Goal: Task Accomplishment & Management: Complete application form

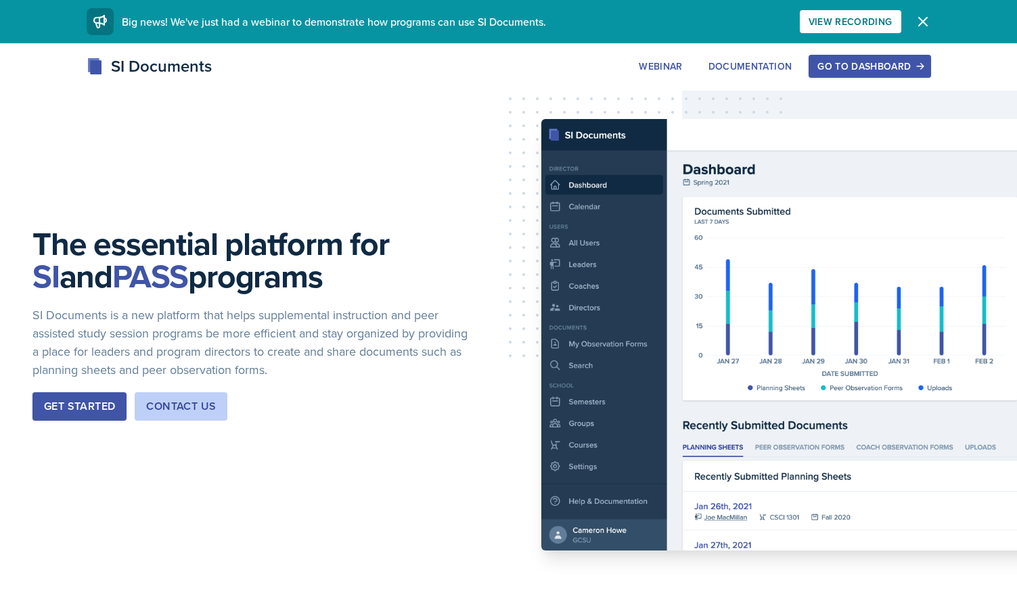
click at [831, 81] on div "SI Documents Webinar Documentation Go to Dashboard Sign Up Go to Dashboard" at bounding box center [508, 81] width 1017 height 54
click at [831, 76] on button "Go to Dashboard" at bounding box center [869, 66] width 122 height 23
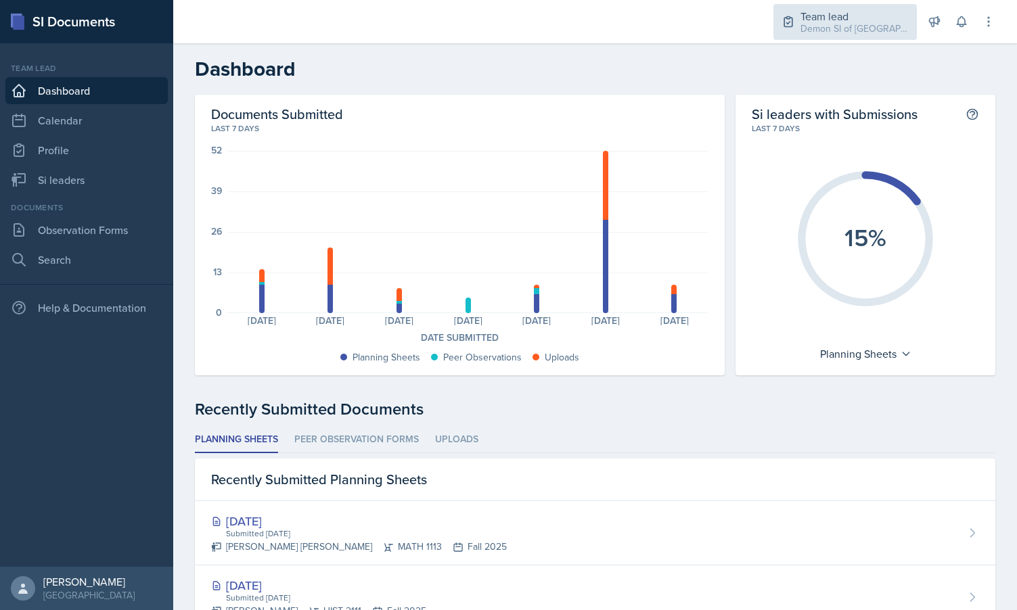
click at [840, 24] on div "Demon SI of [GEOGRAPHIC_DATA] / Fall 2025" at bounding box center [854, 29] width 108 height 14
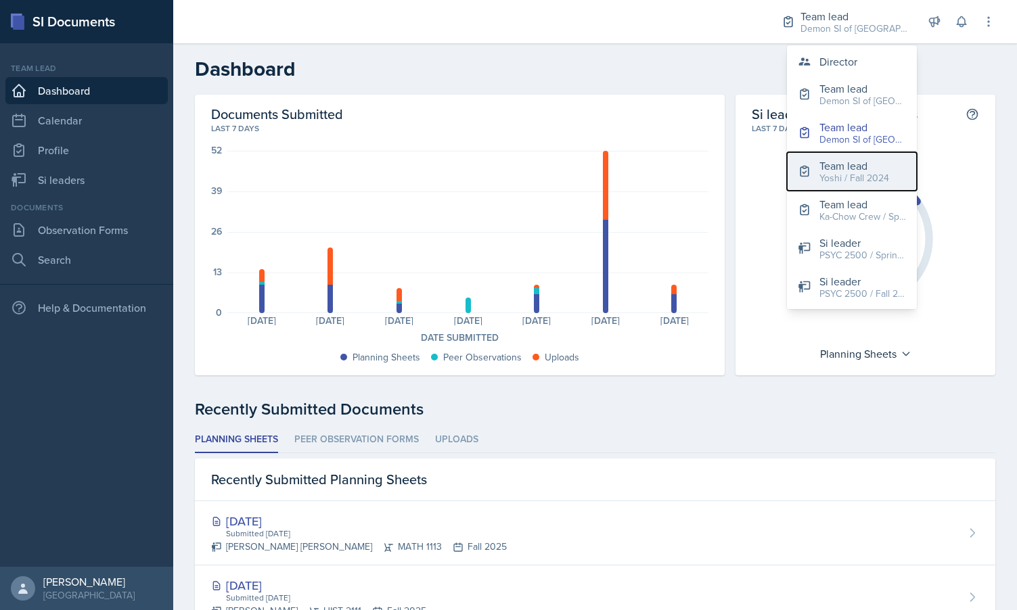
click at [840, 164] on div "Team lead" at bounding box center [854, 166] width 70 height 16
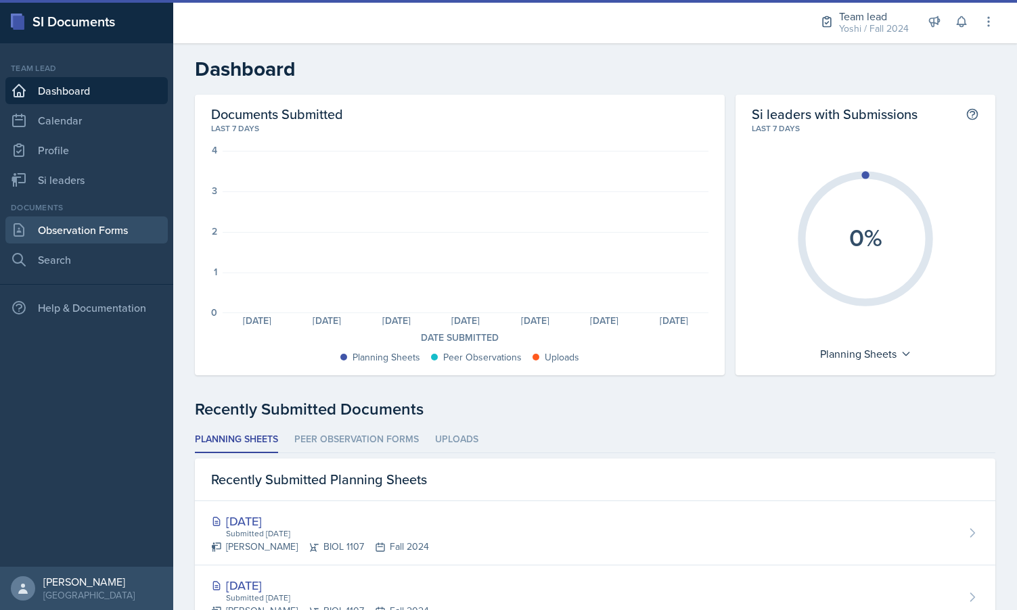
click at [67, 242] on link "Observation Forms" at bounding box center [86, 229] width 162 height 27
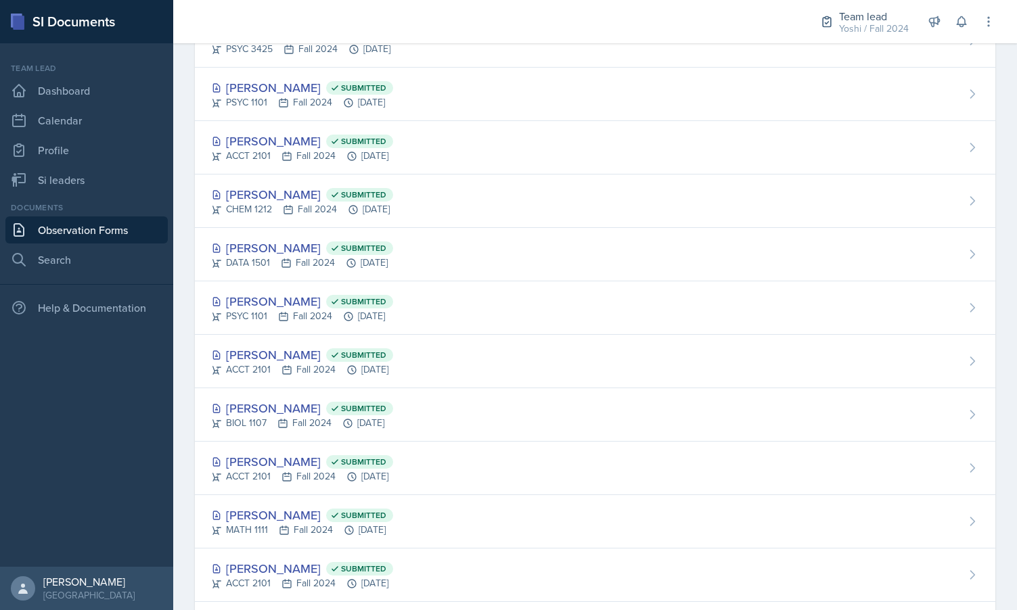
scroll to position [280, 0]
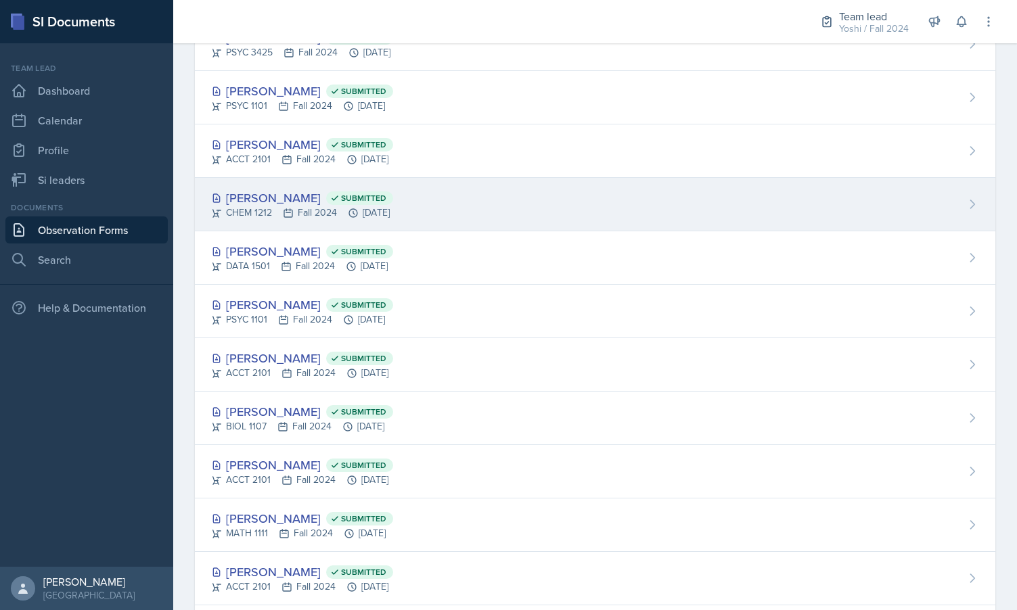
click at [259, 203] on div "[PERSON_NAME] Submitted" at bounding box center [302, 198] width 182 height 18
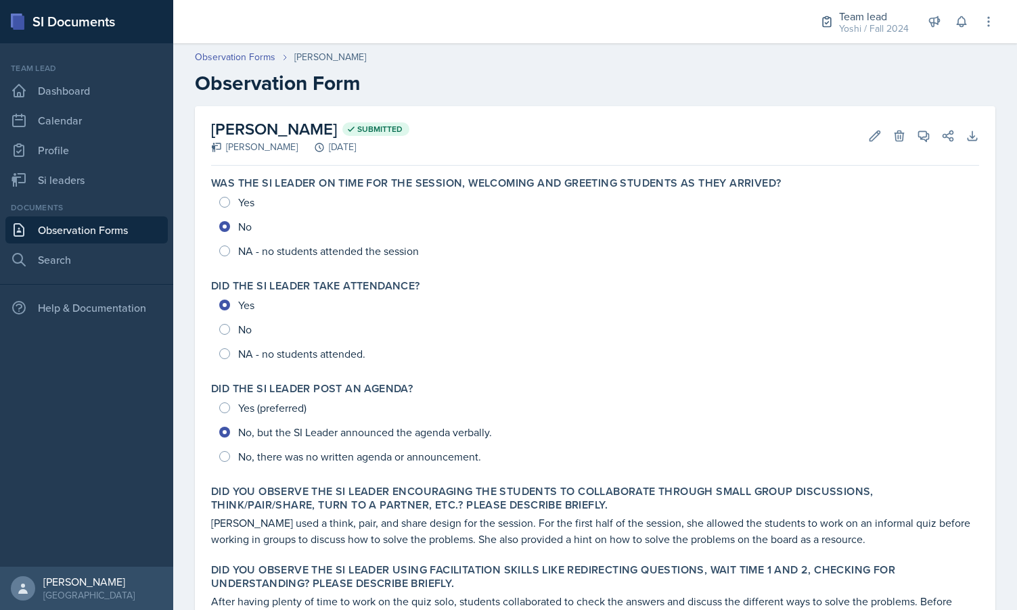
click at [122, 221] on link "Observation Forms" at bounding box center [86, 229] width 162 height 27
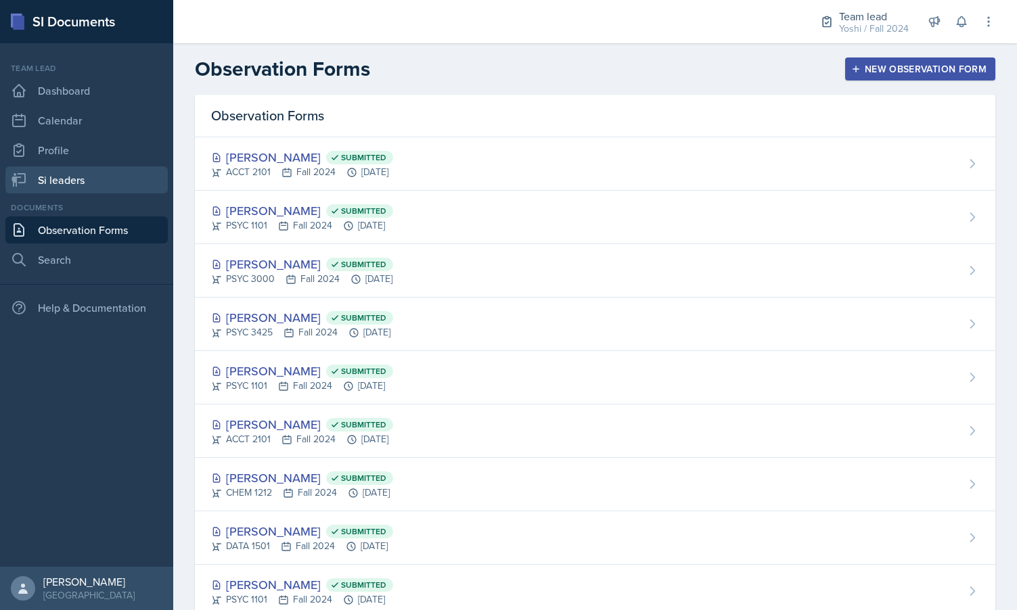
click at [101, 181] on link "Si leaders" at bounding box center [86, 179] width 162 height 27
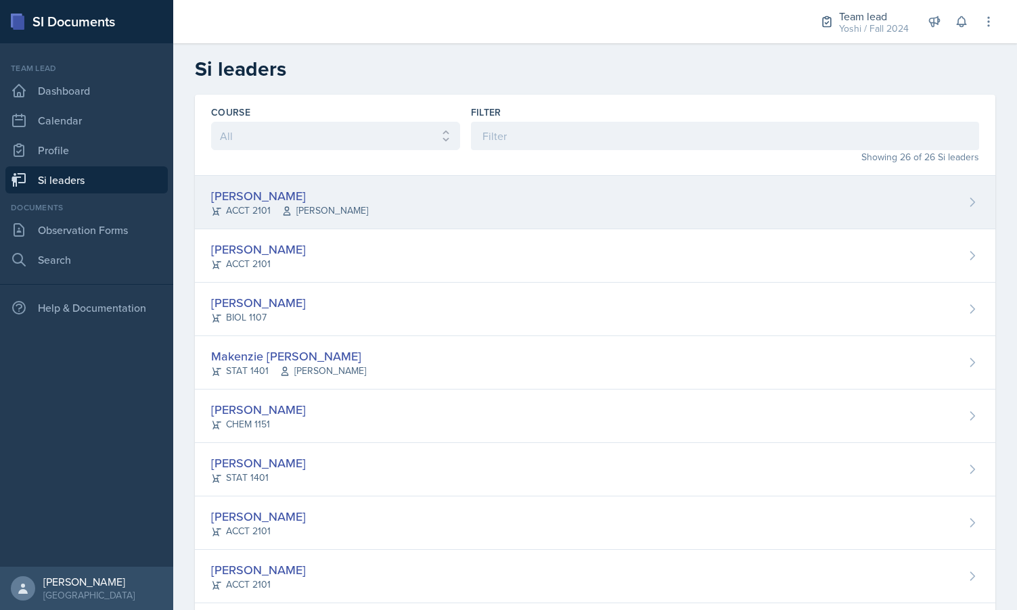
click at [260, 196] on div "[PERSON_NAME]" at bounding box center [289, 196] width 157 height 18
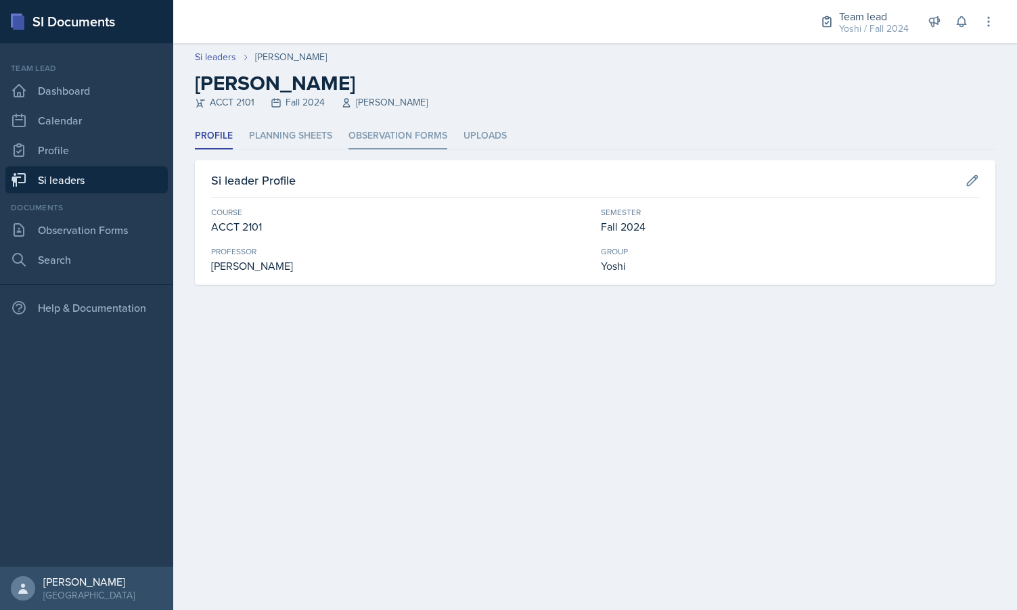
click at [411, 139] on li "Observation Forms" at bounding box center [397, 136] width 99 height 26
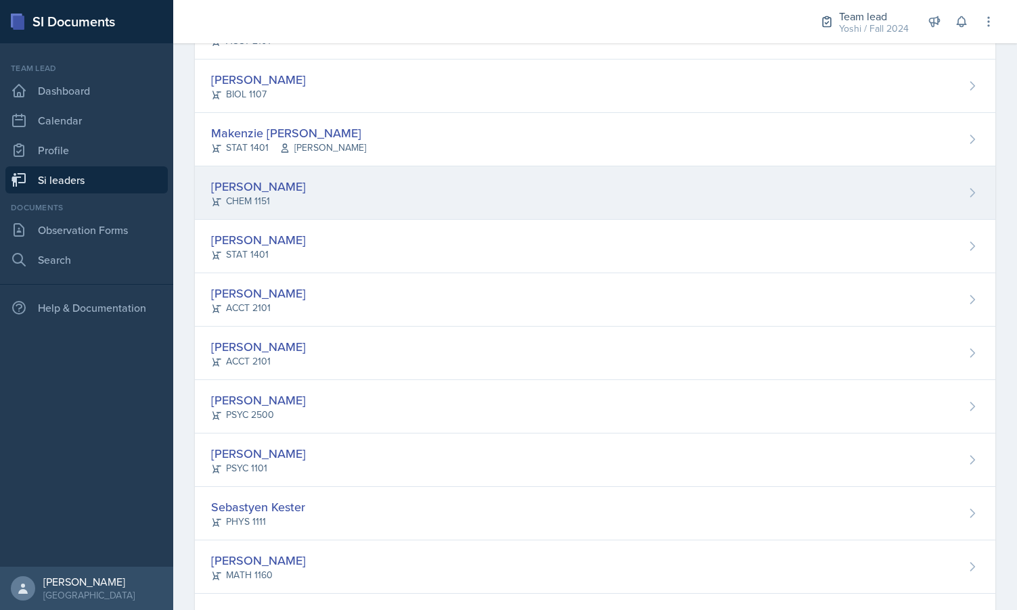
scroll to position [232, 0]
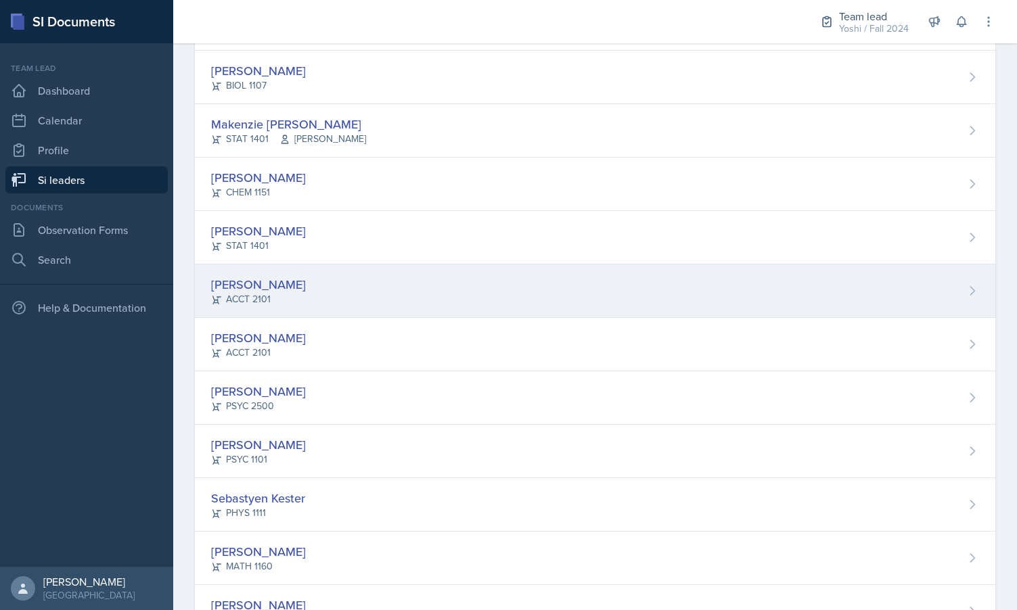
click at [266, 299] on div "ACCT 2101" at bounding box center [258, 299] width 95 height 14
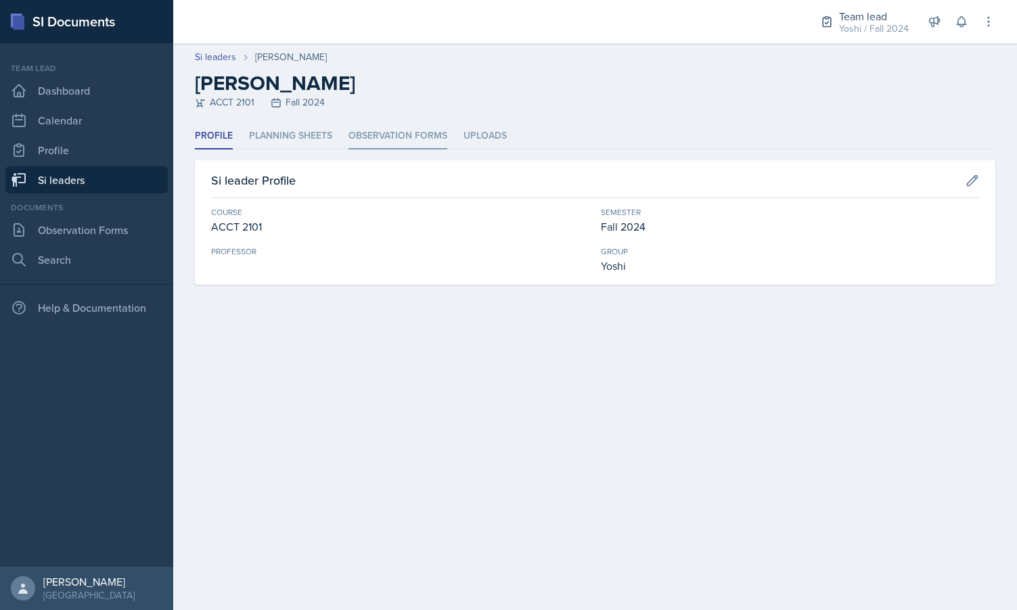
click at [396, 137] on li "Observation Forms" at bounding box center [397, 136] width 99 height 26
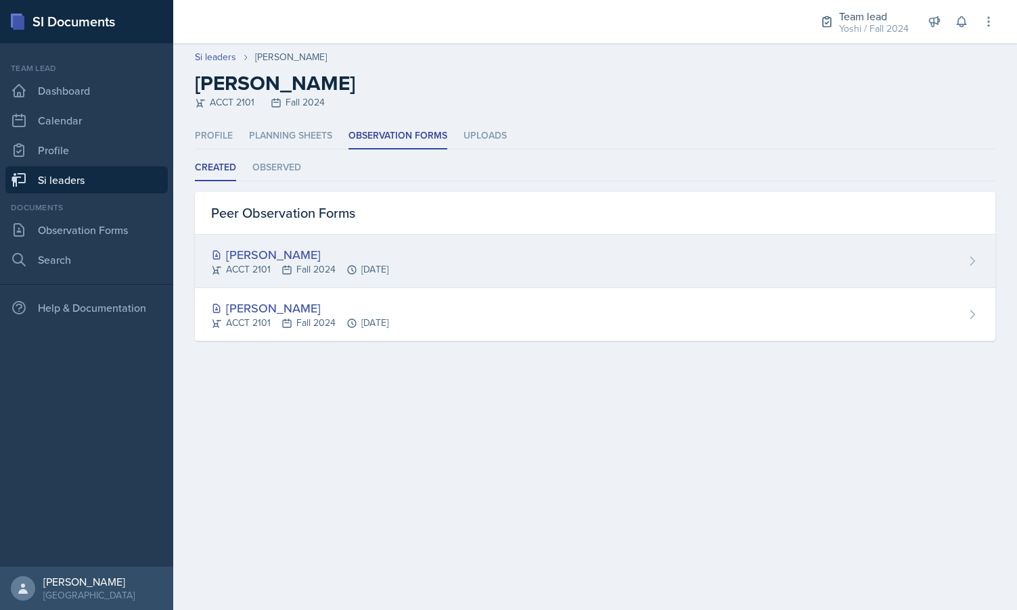
click at [271, 266] on div "ACCT 2101 Fall 2024 [DATE]" at bounding box center [299, 269] width 177 height 14
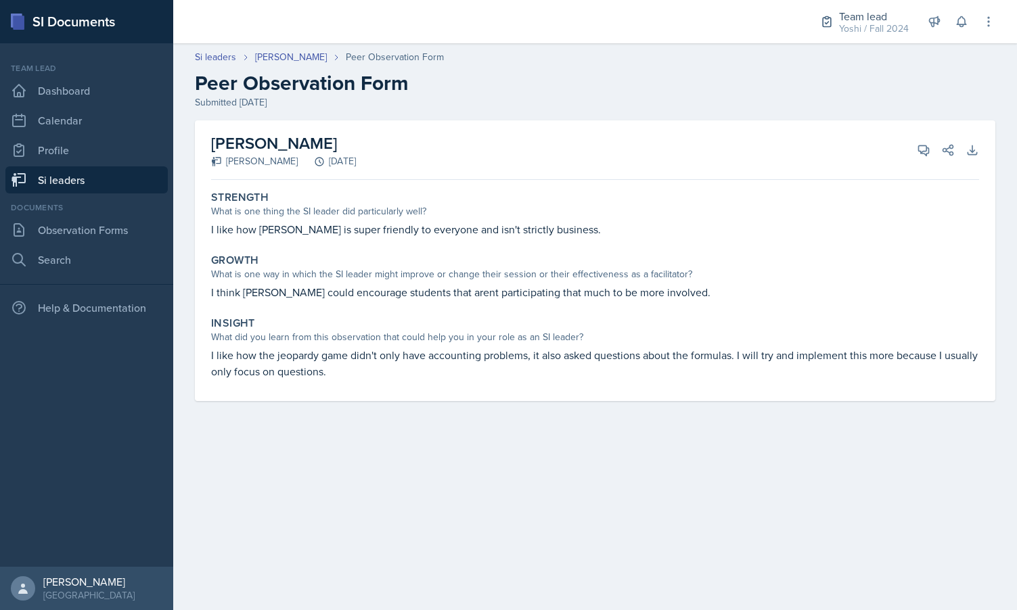
drag, startPoint x: 276, startPoint y: 113, endPoint x: 275, endPoint y: 106, distance: 7.5
click at [276, 111] on header "Si leaders [PERSON_NAME] Peer Observation Form Peer Observation Form Submitted …" at bounding box center [595, 80] width 844 height 87
click at [219, 51] on link "Si leaders" at bounding box center [215, 57] width 41 height 14
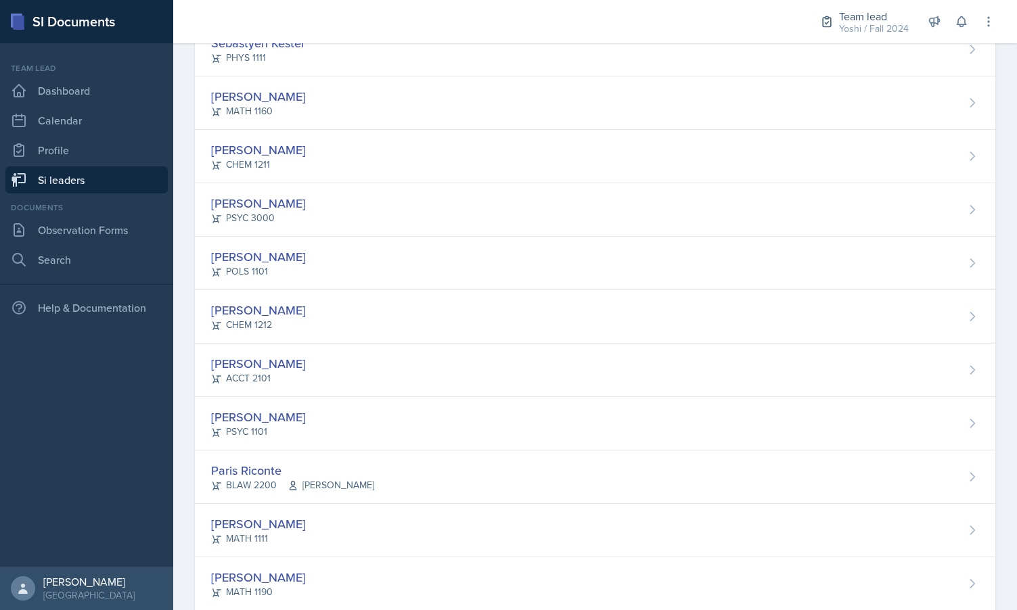
scroll to position [689, 0]
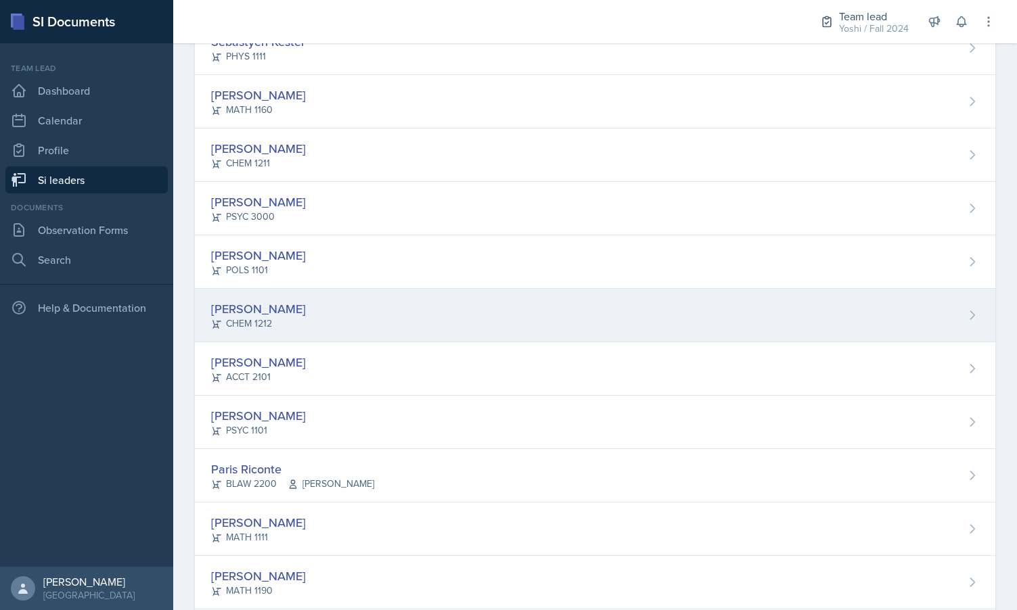
click at [235, 317] on div "CHEM 1212" at bounding box center [258, 324] width 95 height 14
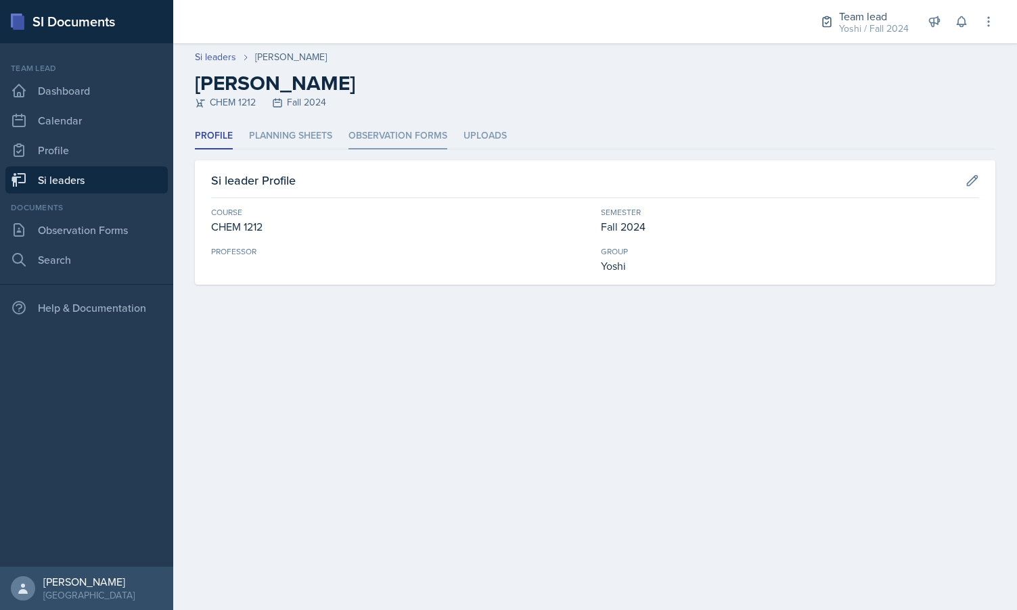
click at [367, 146] on li "Observation Forms" at bounding box center [397, 136] width 99 height 26
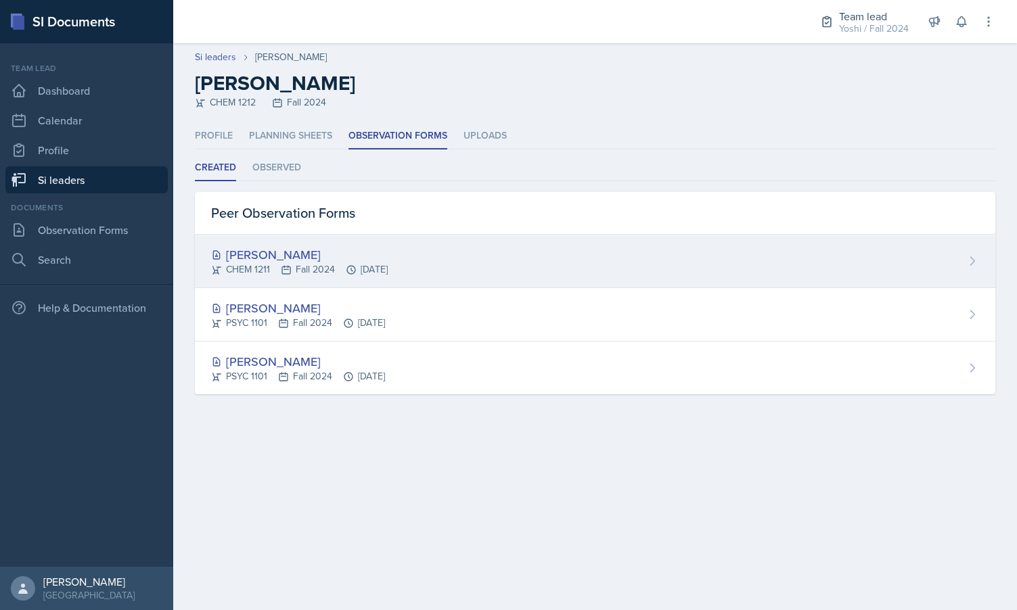
click at [257, 271] on div "CHEM 1211 Fall 2024 [DATE]" at bounding box center [299, 269] width 177 height 14
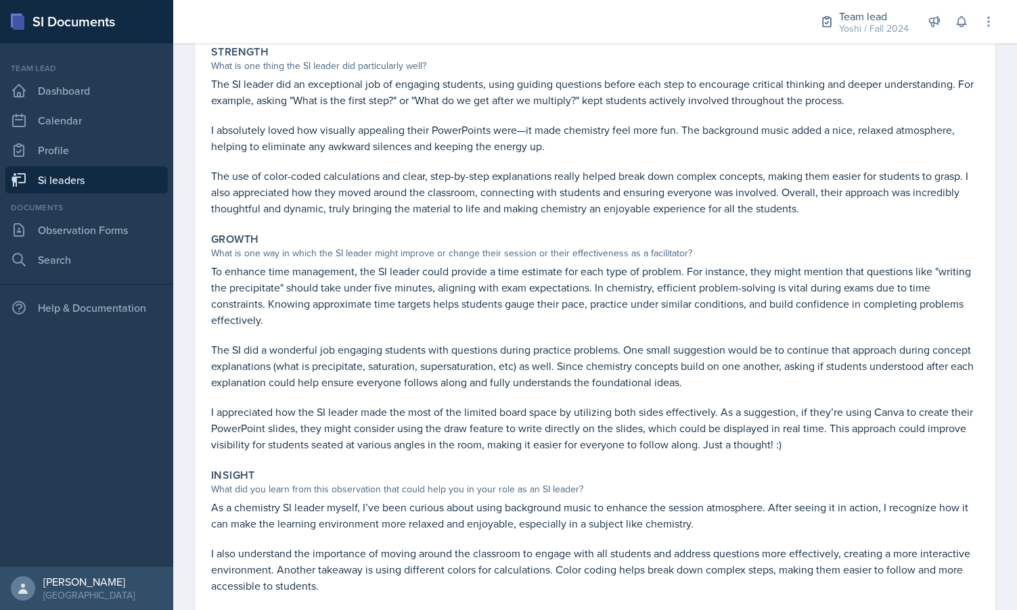
scroll to position [144, 0]
click at [896, 20] on div "Team lead" at bounding box center [874, 16] width 70 height 16
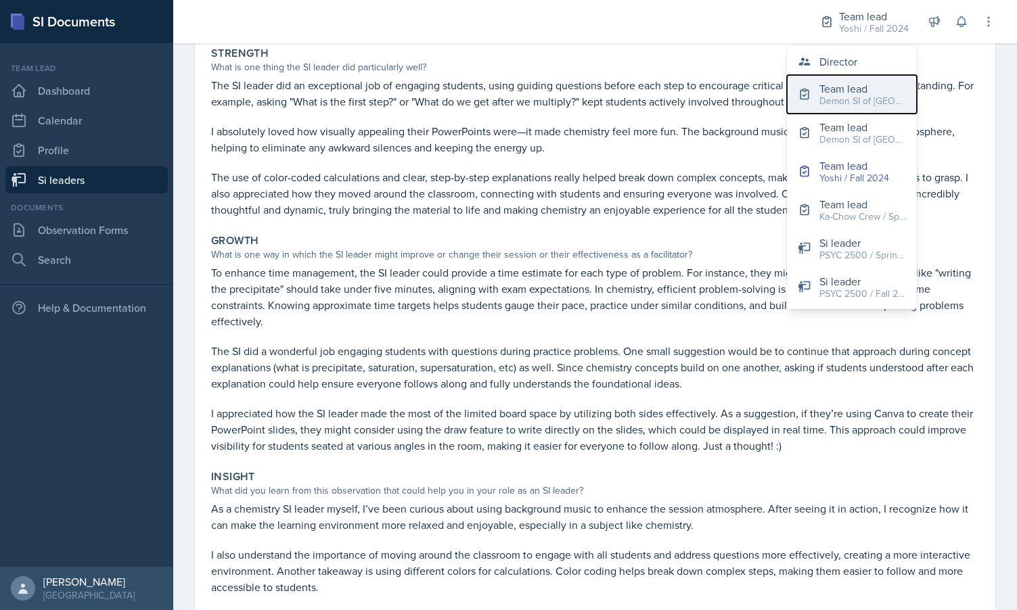
click at [854, 94] on div "Demon SI of [GEOGRAPHIC_DATA] / Fall 2025" at bounding box center [862, 101] width 87 height 14
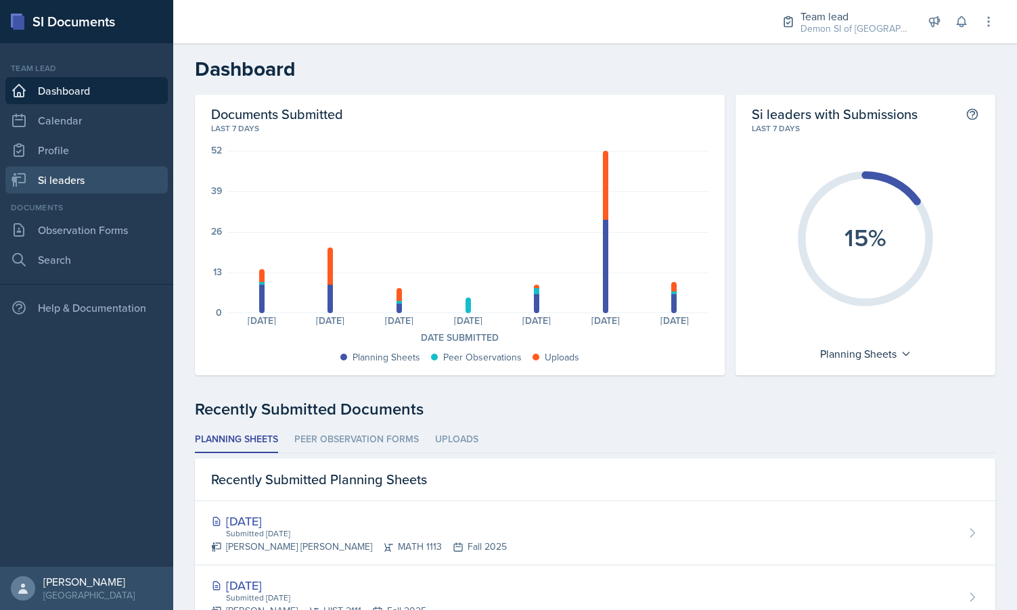
click at [103, 187] on link "Si leaders" at bounding box center [86, 179] width 162 height 27
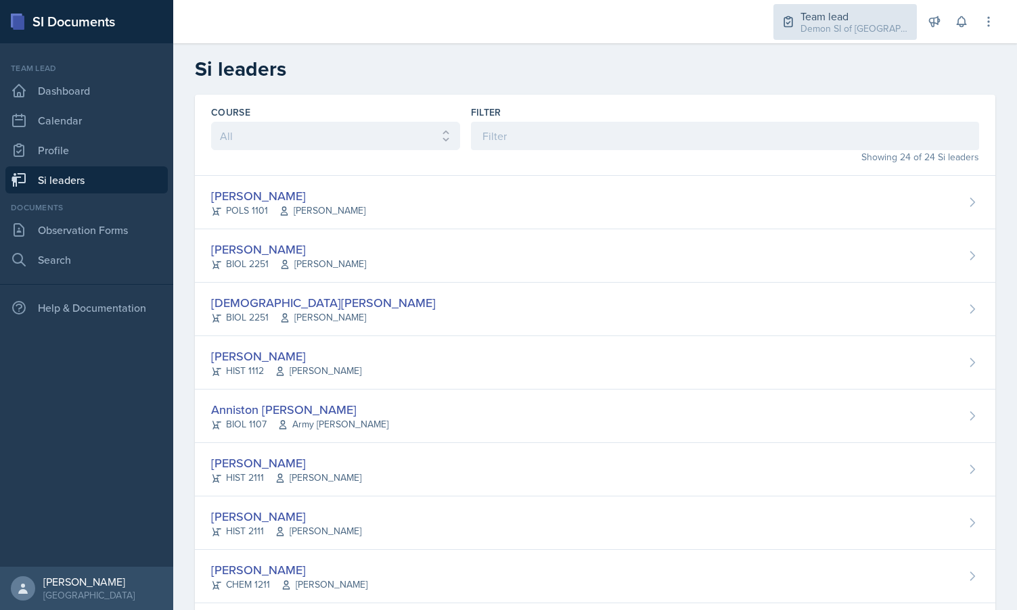
click at [881, 26] on div "Demon SI of [GEOGRAPHIC_DATA] / Fall 2025" at bounding box center [854, 29] width 108 height 14
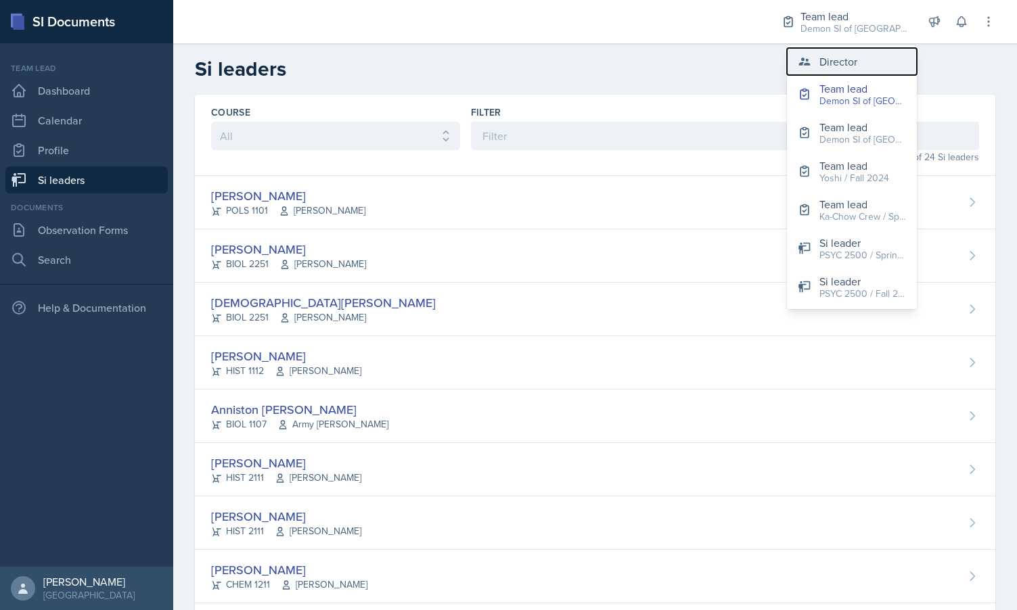
click at [844, 57] on div "Director" at bounding box center [838, 61] width 38 height 16
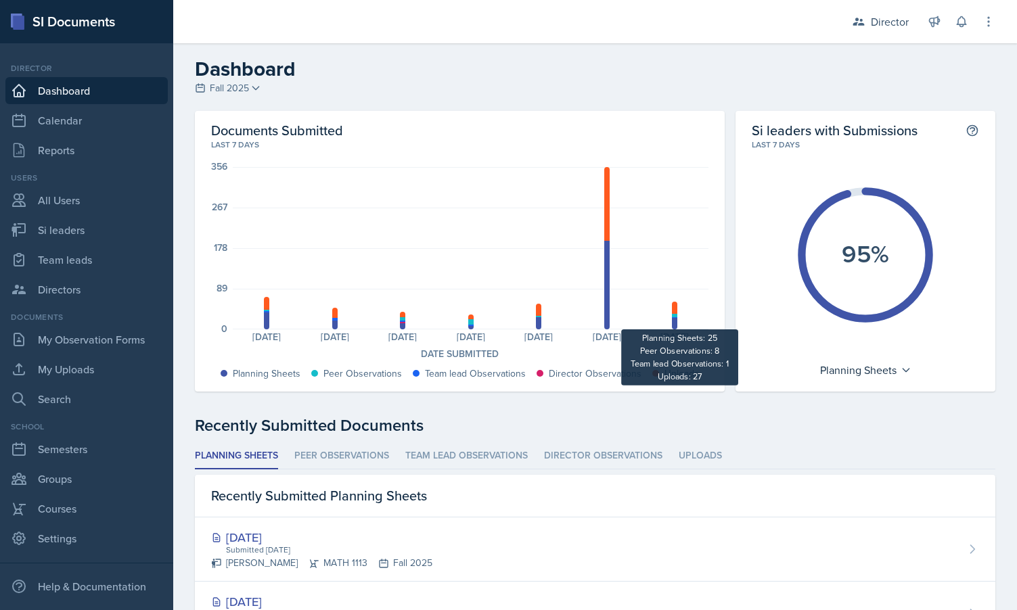
click at [679, 314] on div "Planning Sheets: 37 Peer Observations: 3 Team lead Observations: 3 Uploads: 28 …" at bounding box center [471, 248] width 476 height 162
click at [674, 314] on div at bounding box center [674, 315] width 5 height 3
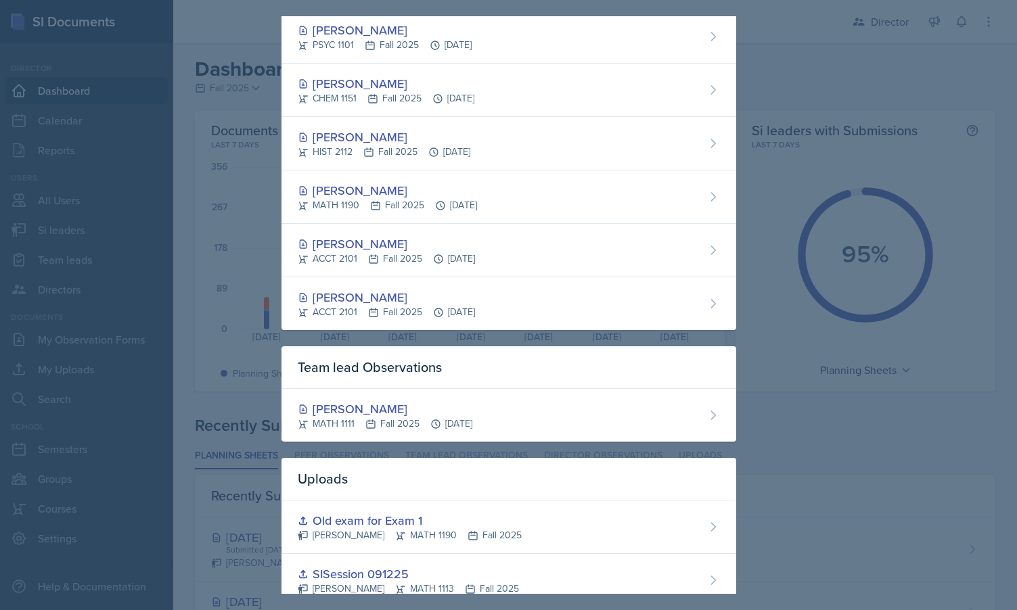
scroll to position [1552, 0]
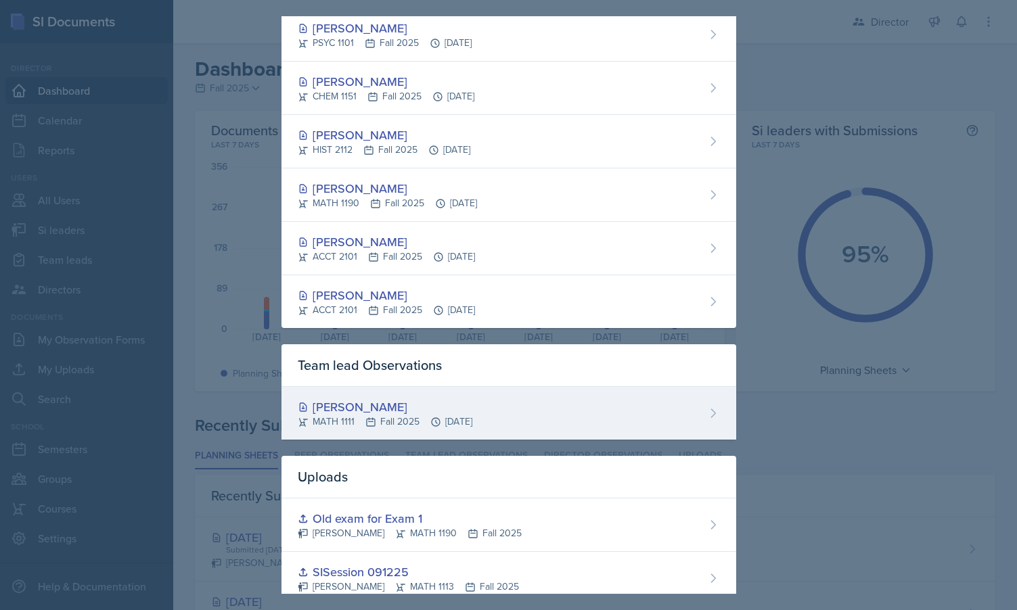
click at [513, 423] on div "[PERSON_NAME] MATH 1111 Fall 2025 [DATE]" at bounding box center [508, 413] width 455 height 53
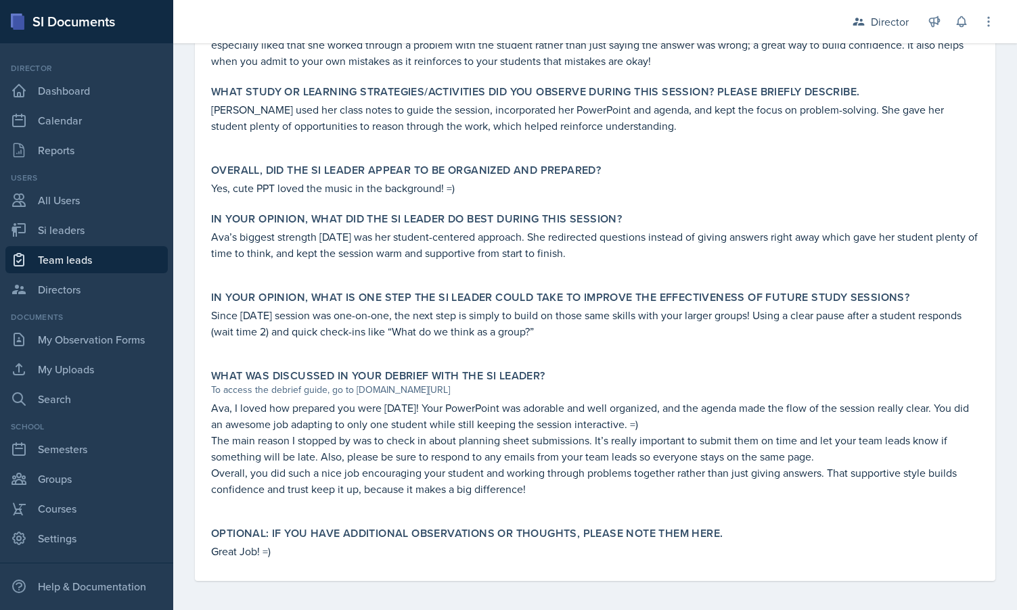
scroll to position [591, 0]
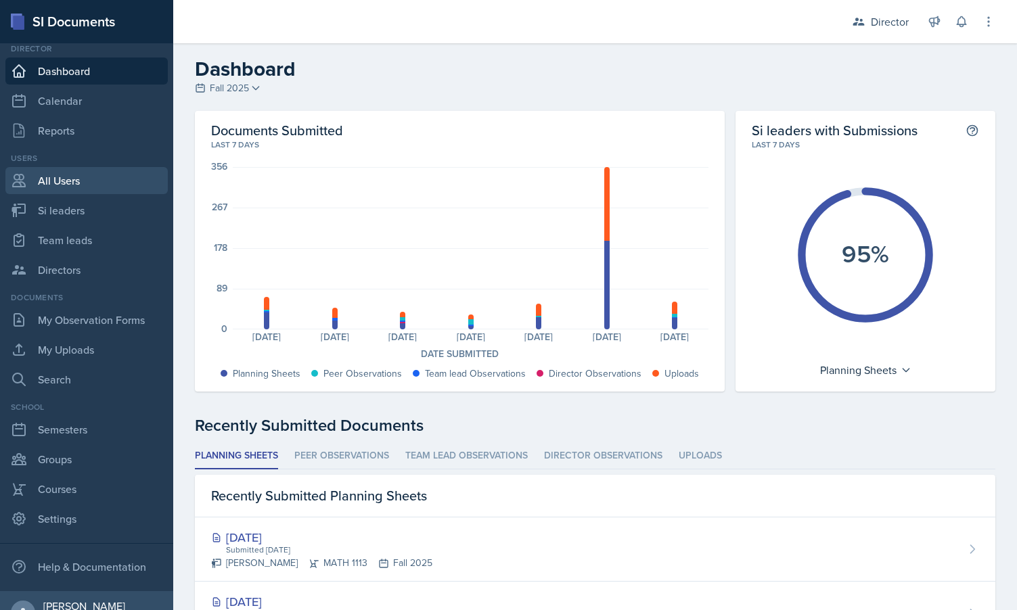
scroll to position [44, 0]
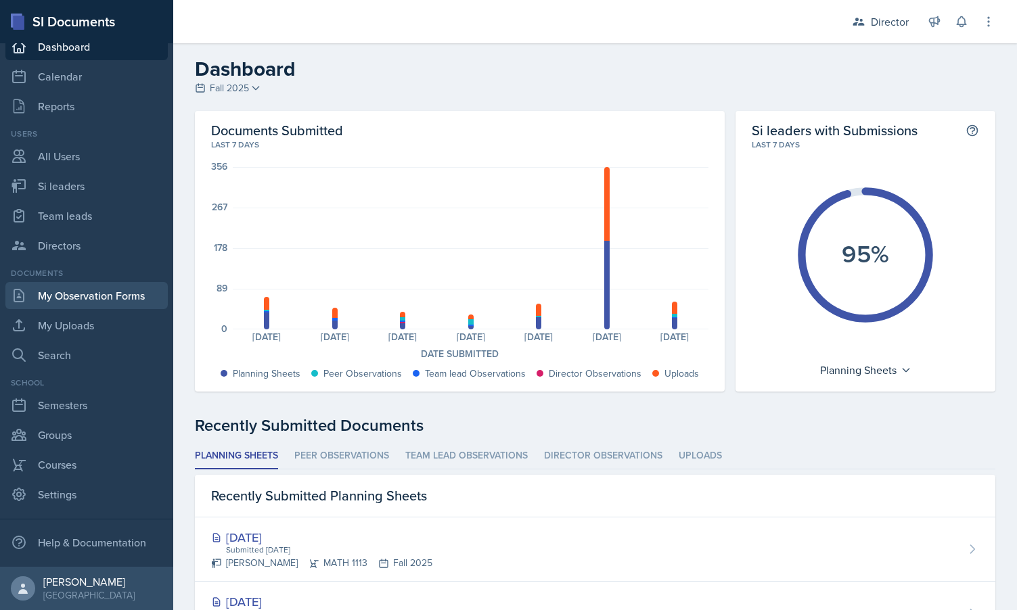
click at [85, 293] on link "My Observation Forms" at bounding box center [86, 295] width 162 height 27
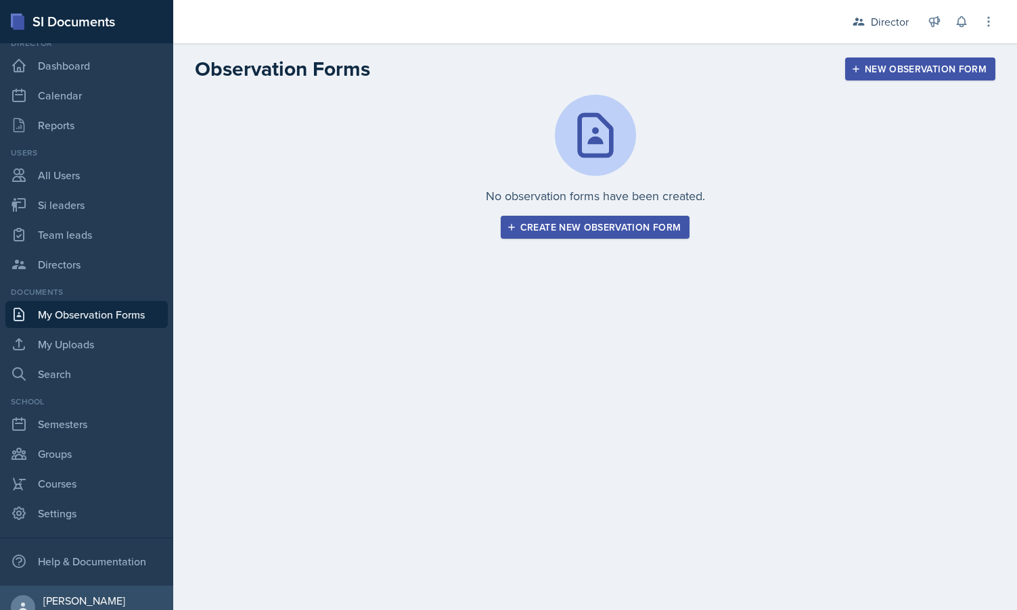
scroll to position [10, 0]
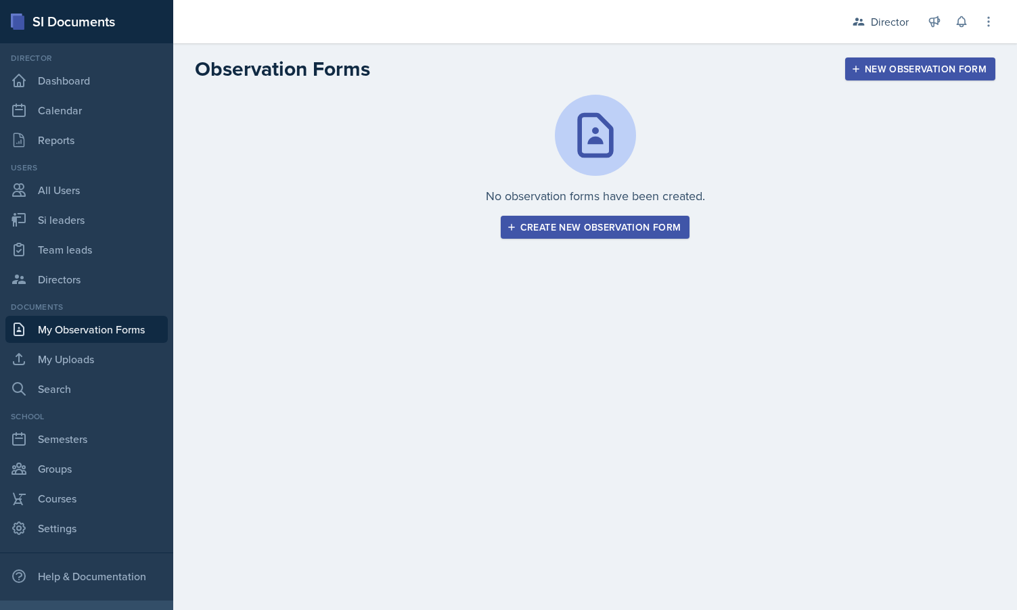
click at [846, 70] on button "New Observation Form" at bounding box center [920, 69] width 150 height 23
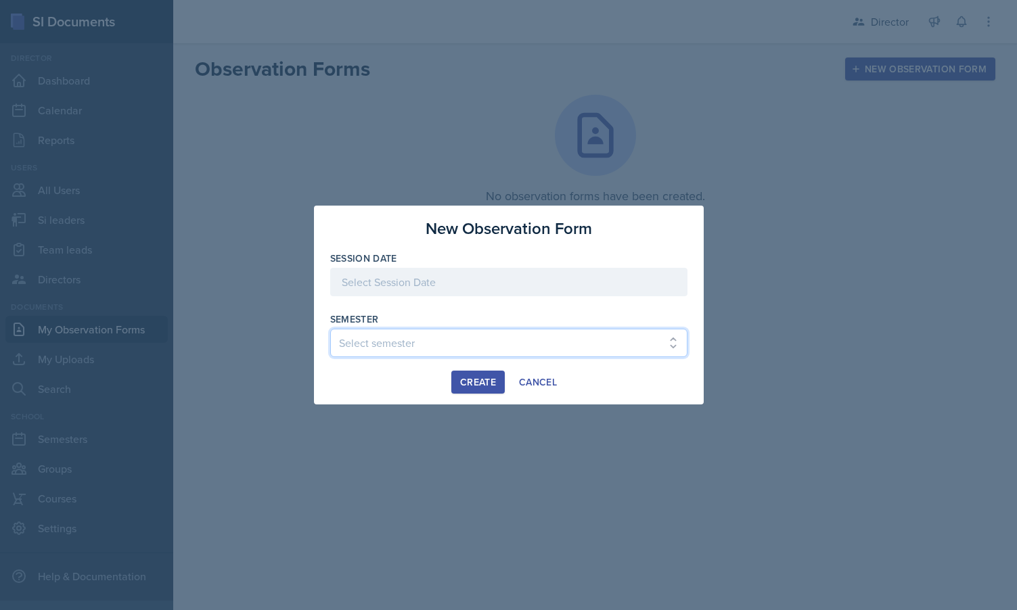
click at [452, 341] on select "Select semester Fall 2025 Summer 2025 Spring 2025 Fall 2024 Summer 2024 Spring …" at bounding box center [508, 343] width 357 height 28
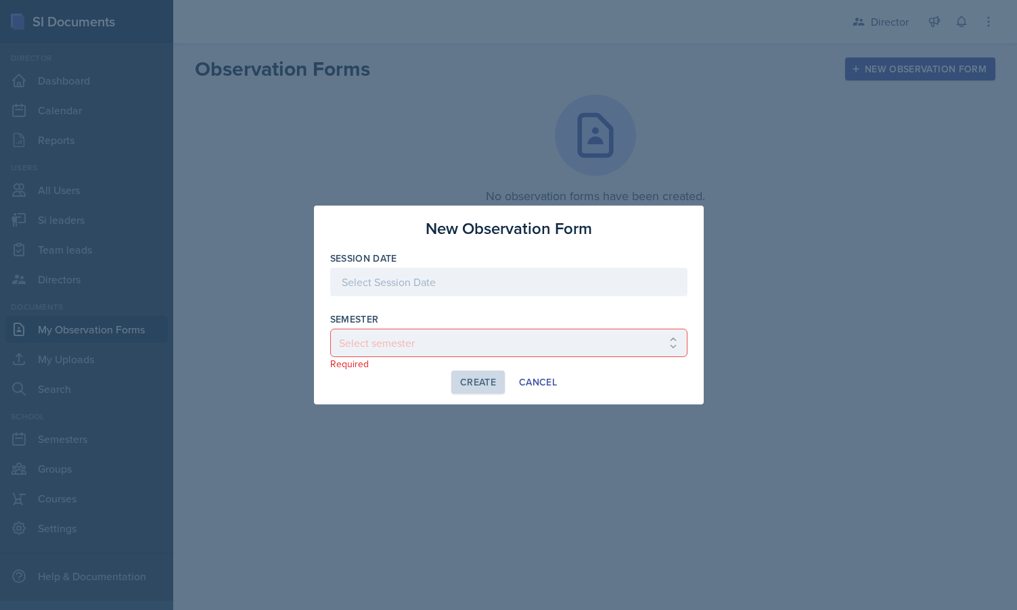
click at [467, 279] on div at bounding box center [508, 282] width 357 height 28
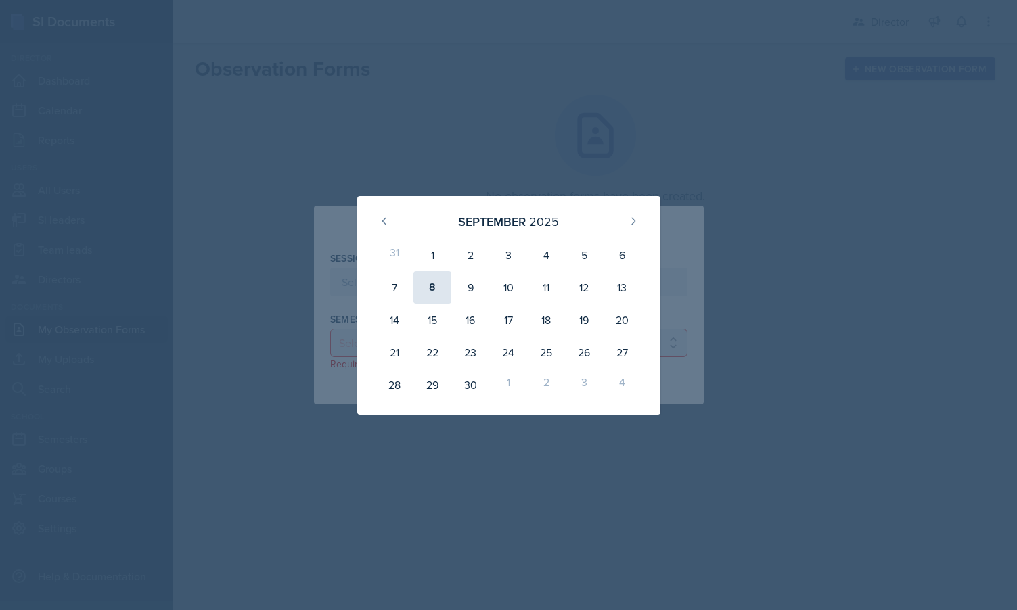
click at [434, 290] on div "8" at bounding box center [432, 287] width 38 height 32
type input "[DATE]"
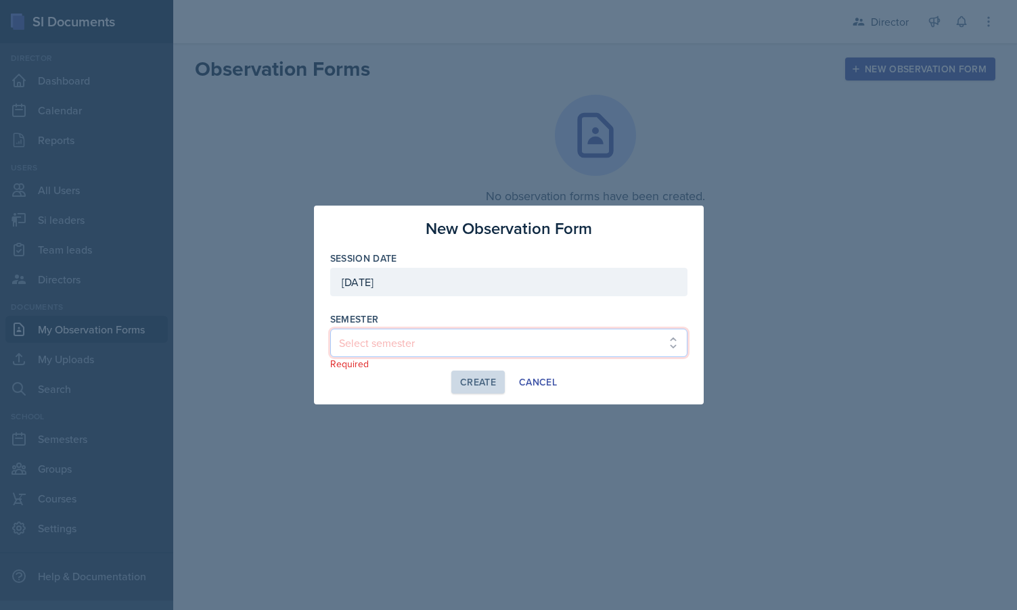
click at [421, 344] on select "Select semester Fall 2025 Summer 2025 Spring 2025 Fall 2024 Summer 2024 Spring …" at bounding box center [508, 343] width 357 height 28
select select "515a866e-7596-43ee-a538-4da7a47c8e37"
click at [330, 329] on select "Select semester Fall 2025 Summer 2025 Spring 2025 Fall 2024 Summer 2024 Spring …" at bounding box center [508, 343] width 357 height 28
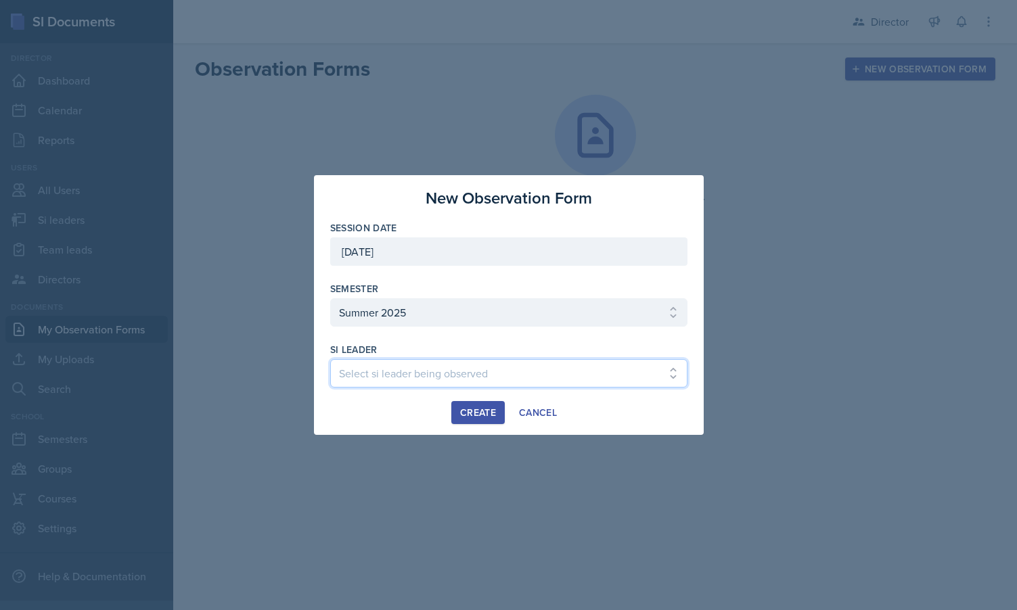
click at [462, 371] on select "Select si leader being observed [PERSON_NAME] [PERSON_NAME] [PERSON_NAME] [PERS…" at bounding box center [508, 373] width 357 height 28
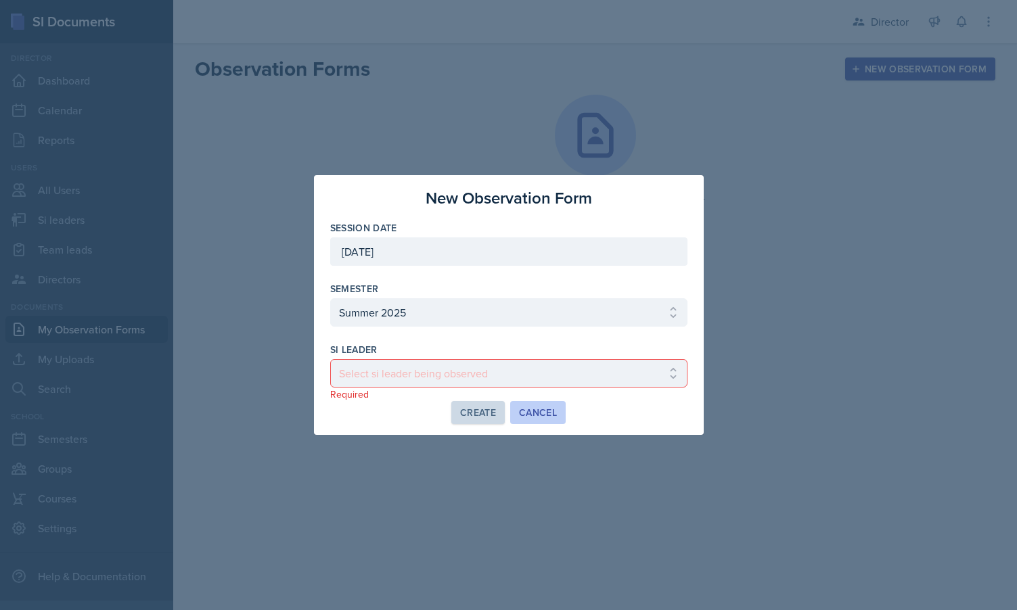
click at [536, 409] on div "Cancel" at bounding box center [538, 412] width 38 height 11
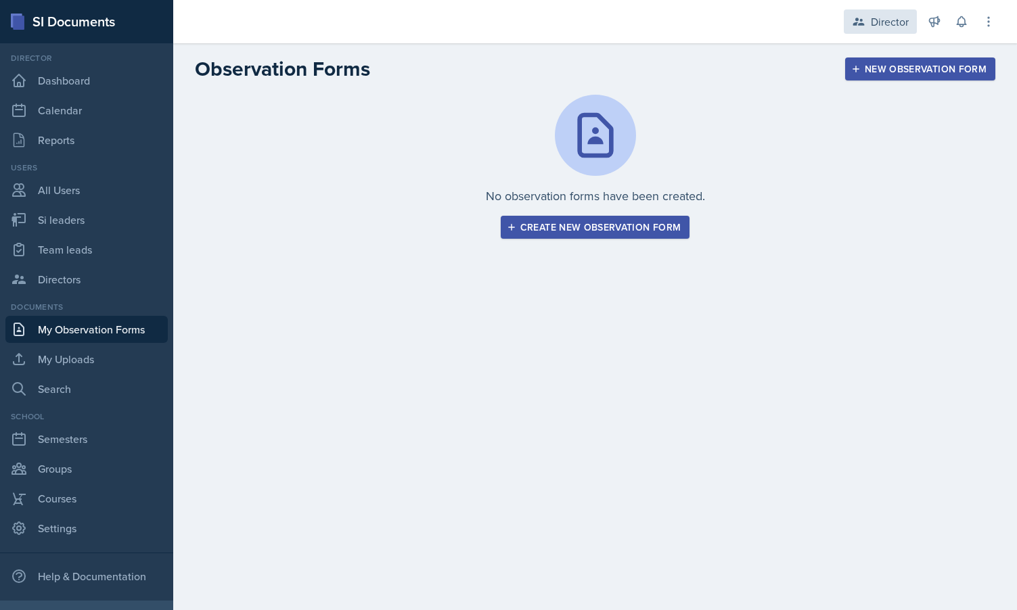
click at [894, 32] on div "Director" at bounding box center [880, 21] width 73 height 24
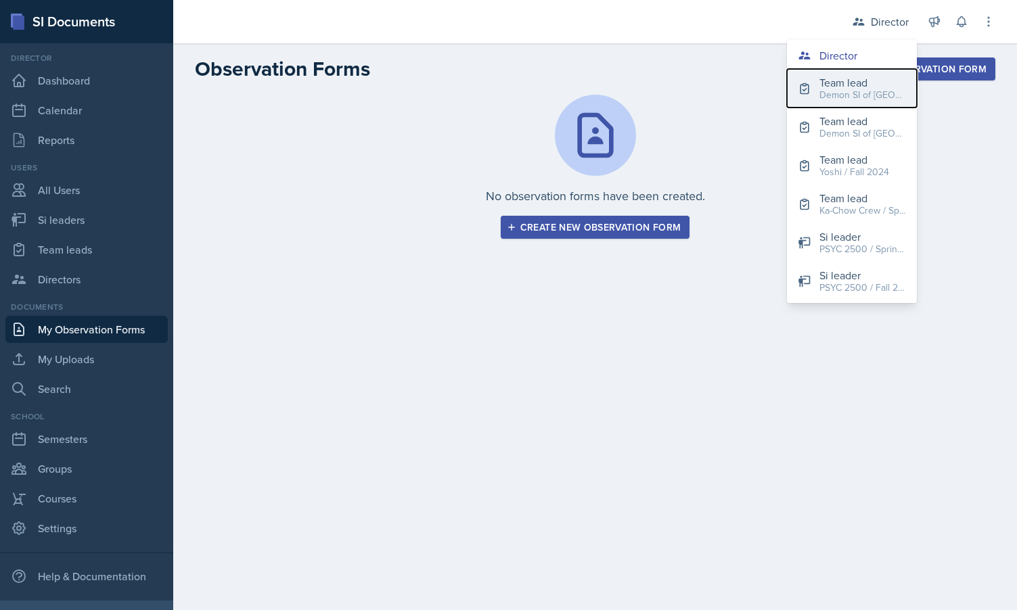
click at [861, 85] on div "Team lead" at bounding box center [862, 82] width 87 height 16
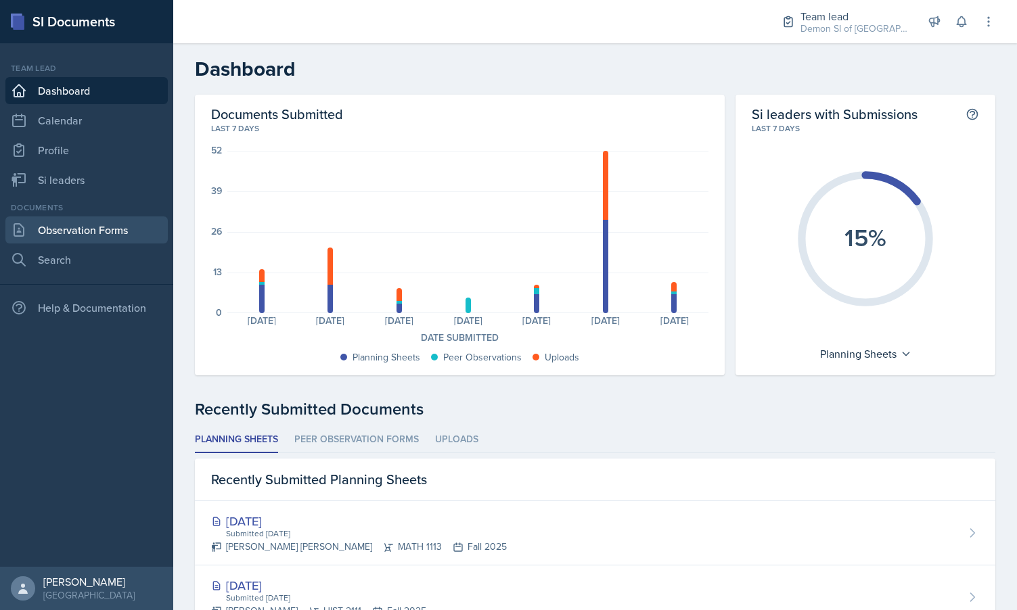
click at [120, 225] on link "Observation Forms" at bounding box center [86, 229] width 162 height 27
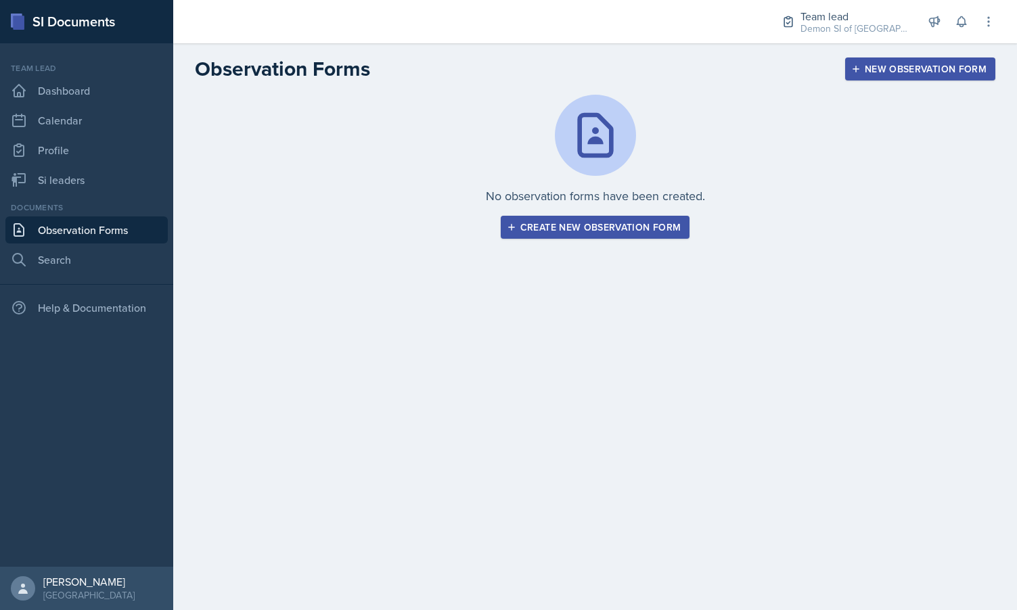
click at [539, 242] on div "No observation forms have been created. Create new observation form" at bounding box center [595, 183] width 844 height 177
click at [538, 236] on button "Create new observation form" at bounding box center [595, 227] width 189 height 23
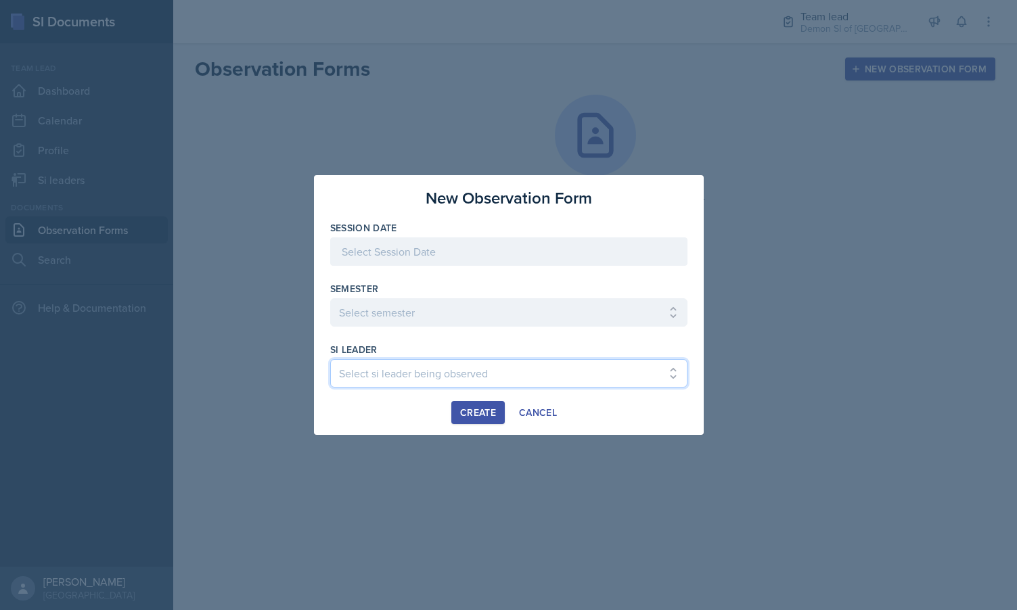
click at [424, 380] on select "Select si leader being observed [PERSON_NAME] / ACCT 2102 / #1 Team Babylons [P…" at bounding box center [508, 373] width 357 height 28
select select "89728a65-b803-4a68-97c8-f95a3efdac1e"
click at [330, 359] on select "Select si leader being observed [PERSON_NAME] / ACCT 2102 / #1 Team Babylons [P…" at bounding box center [508, 373] width 357 height 28
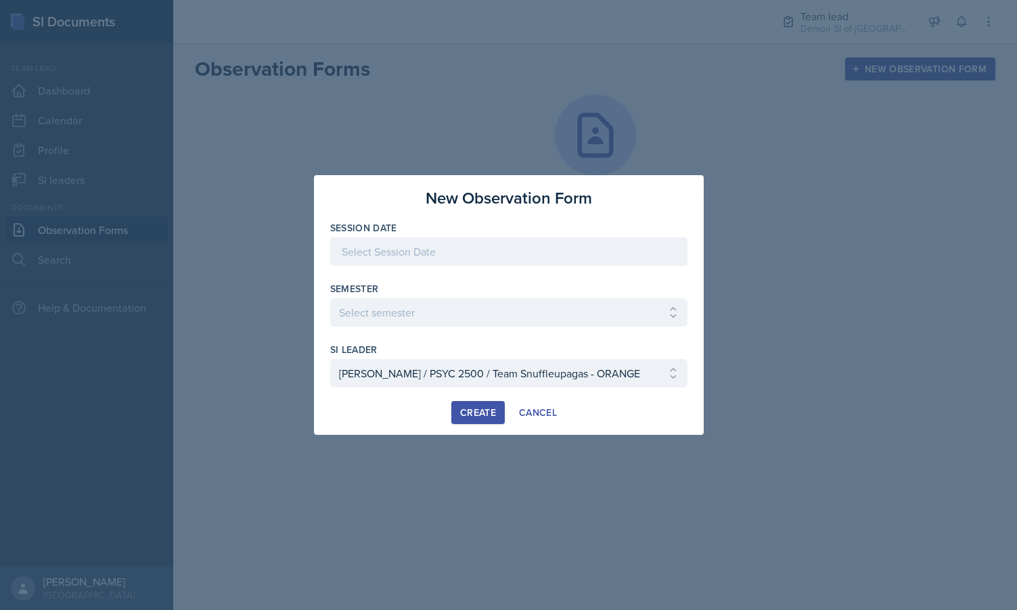
click at [494, 407] on div "Create" at bounding box center [478, 412] width 36 height 11
click at [484, 238] on div at bounding box center [508, 251] width 357 height 28
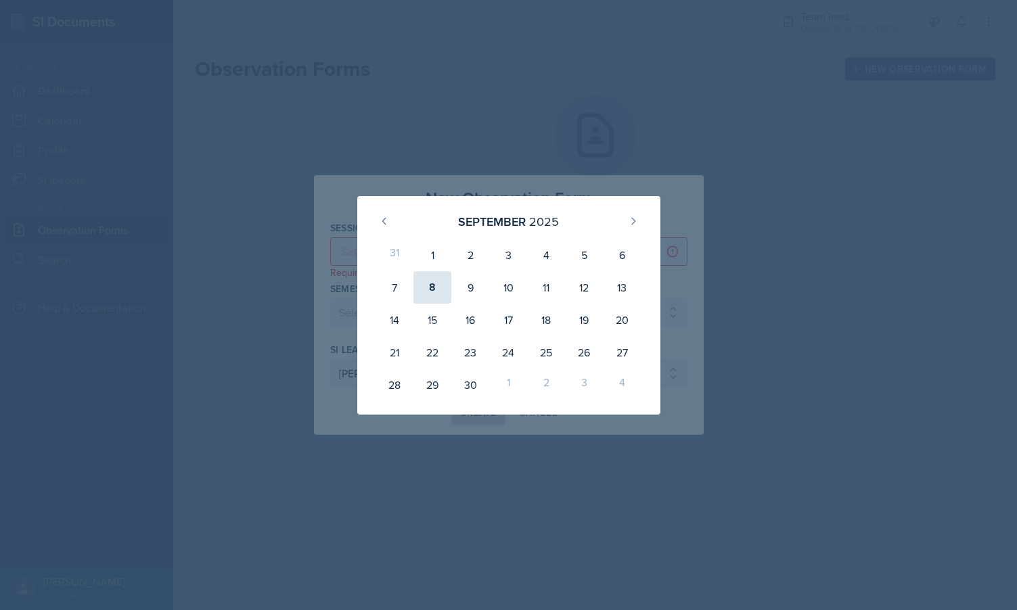
click at [432, 290] on div "8" at bounding box center [432, 287] width 38 height 32
type input "[DATE]"
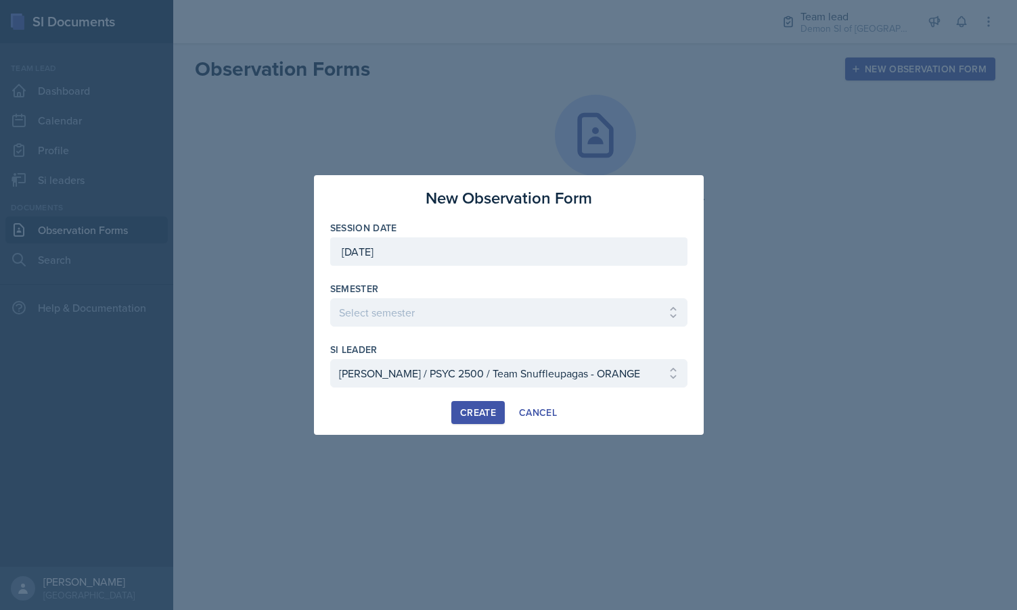
click at [472, 412] on div "Create" at bounding box center [478, 412] width 36 height 11
